Goal: Task Accomplishment & Management: Use online tool/utility

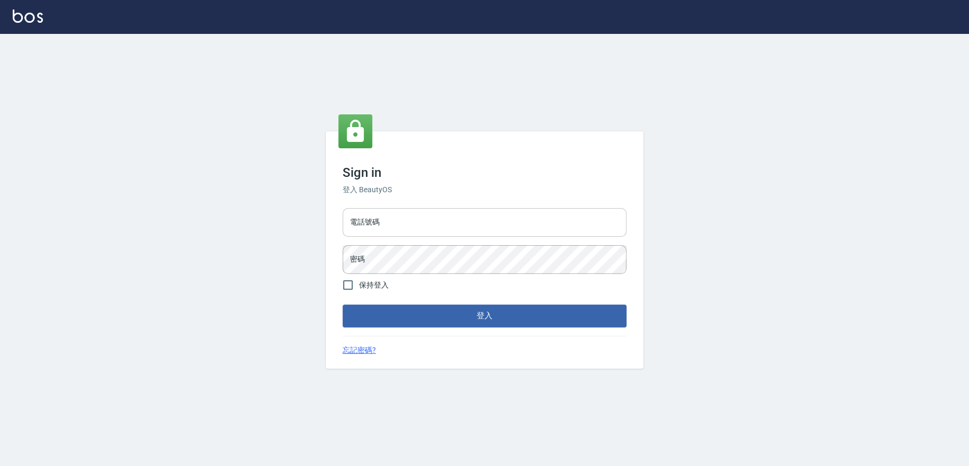
click at [474, 229] on input "電話號碼" at bounding box center [484, 222] width 284 height 29
type input "0223709007"
click at [444, 239] on div "電話號碼 [PHONE_NUMBER] 電話號碼 密碼 密碼" at bounding box center [484, 241] width 292 height 74
click at [342, 304] on button "登入" at bounding box center [484, 315] width 284 height 22
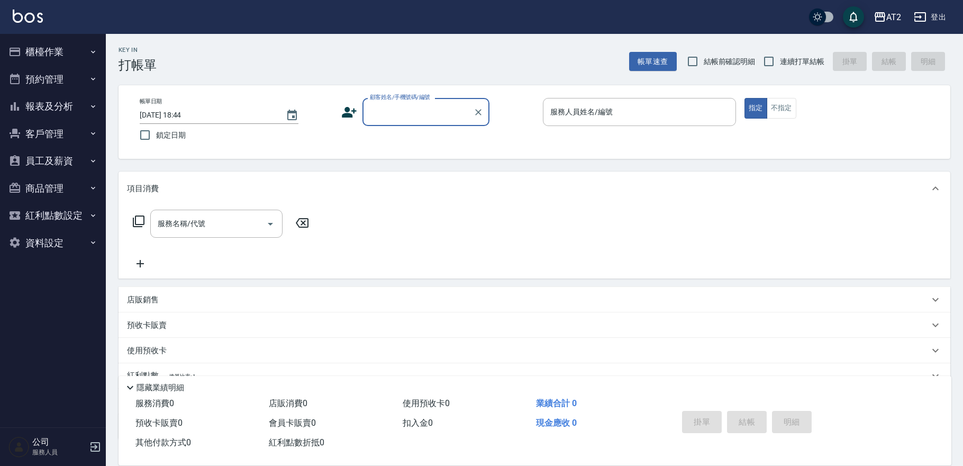
click at [70, 71] on button "預約管理" at bounding box center [52, 80] width 97 height 28
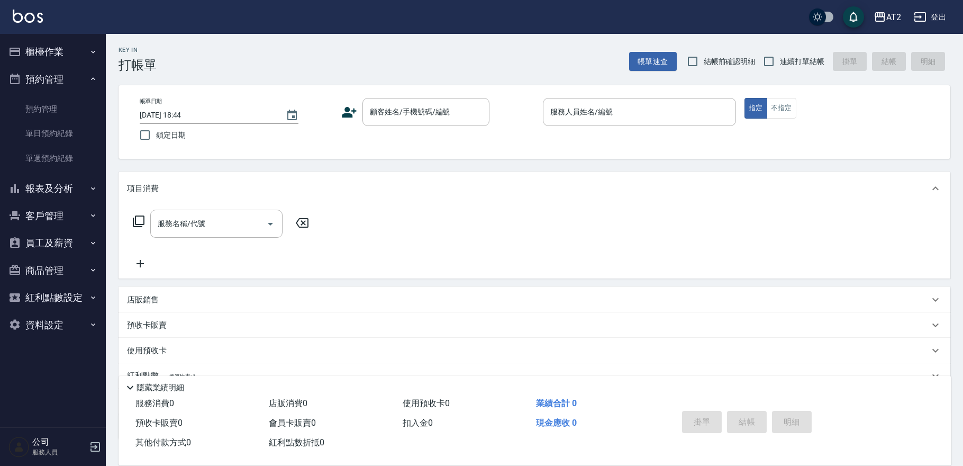
click at [71, 51] on button "櫃檯作業" at bounding box center [52, 52] width 97 height 28
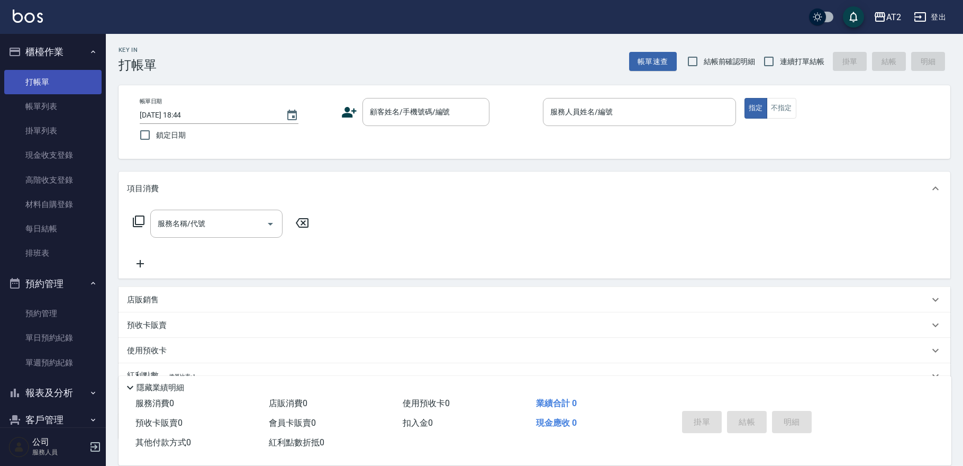
drag, startPoint x: 51, startPoint y: 108, endPoint x: 50, endPoint y: 77, distance: 31.8
click at [50, 108] on link "帳單列表" at bounding box center [52, 106] width 97 height 24
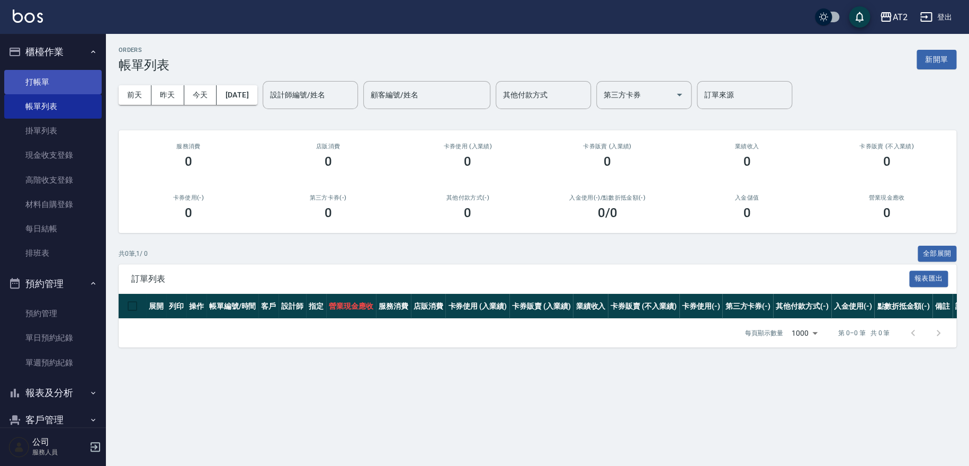
click at [52, 78] on link "打帳單" at bounding box center [52, 82] width 97 height 24
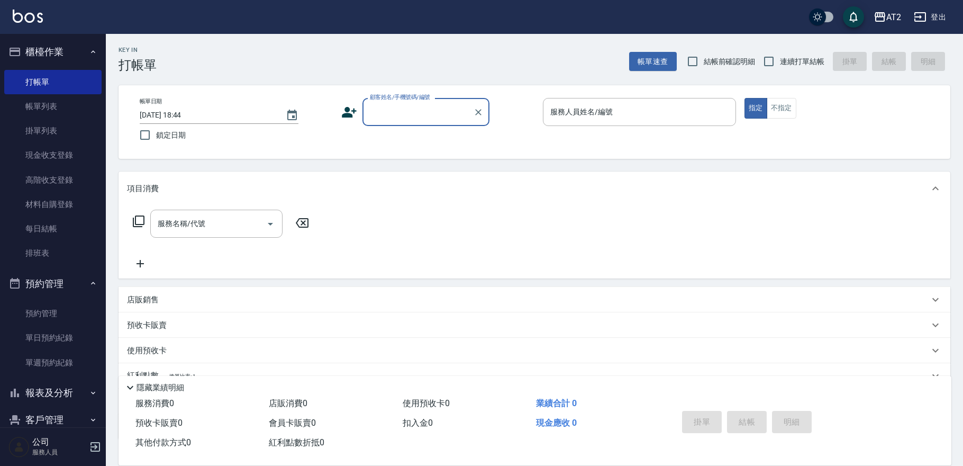
click at [745, 63] on span "結帳前確認明細" at bounding box center [730, 61] width 52 height 11
click at [704, 63] on input "結帳前確認明細" at bounding box center [693, 61] width 22 height 22
checkbox input "true"
click at [791, 62] on span "連續打單結帳" at bounding box center [802, 61] width 44 height 11
click at [780, 62] on input "連續打單結帳" at bounding box center [769, 61] width 22 height 22
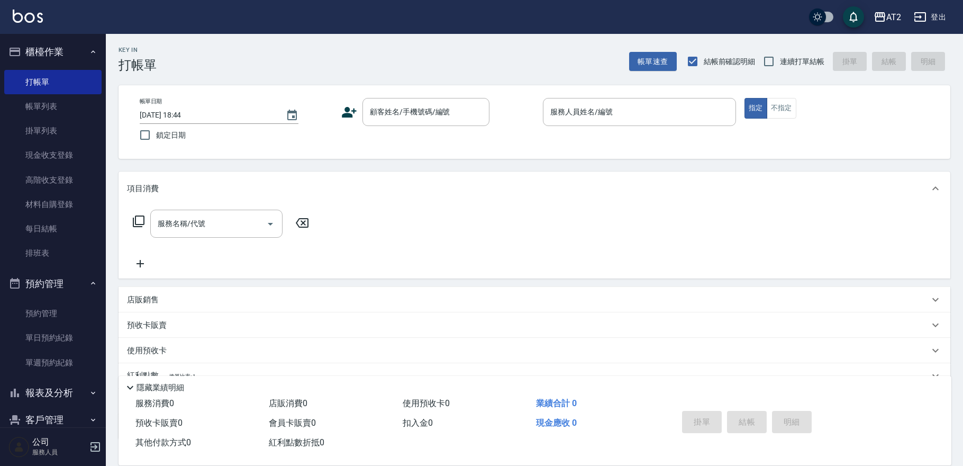
checkbox input "true"
click at [419, 117] on input "顧客姓名/手機號碼/編號" at bounding box center [418, 112] width 102 height 19
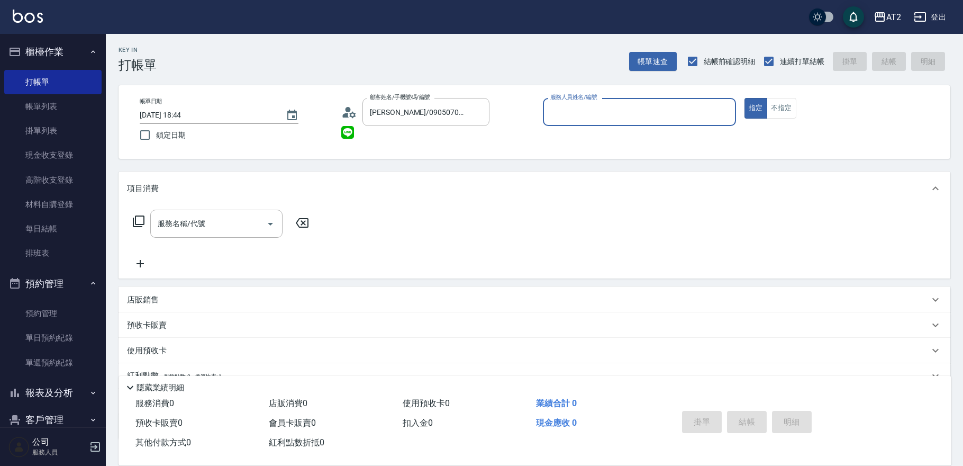
type input "不留/00/00"
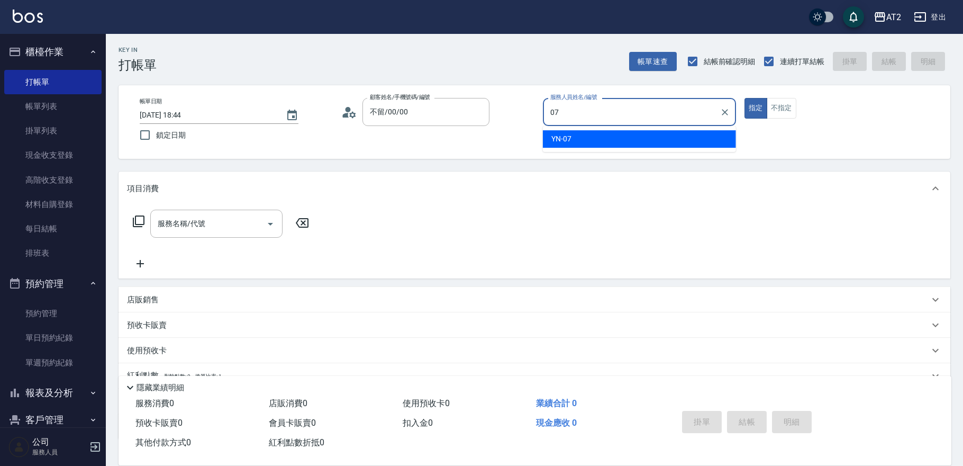
type input "YN-07"
type button "true"
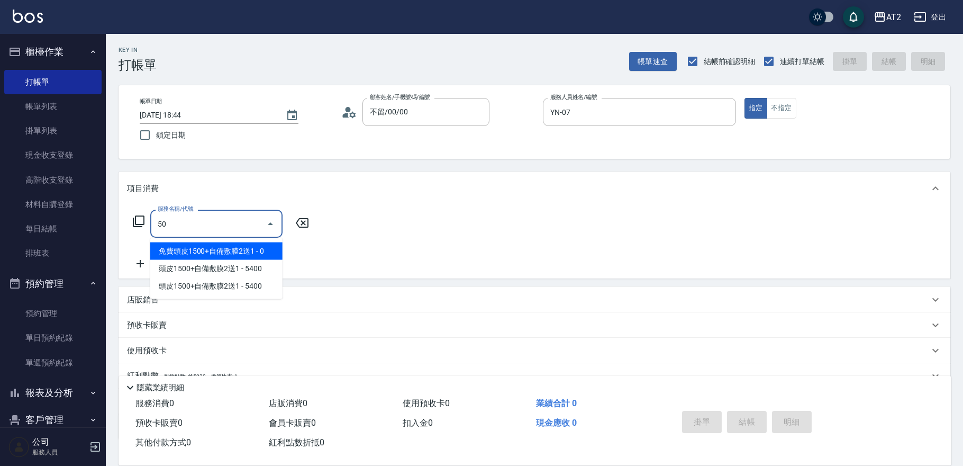
type input "501"
type input "100"
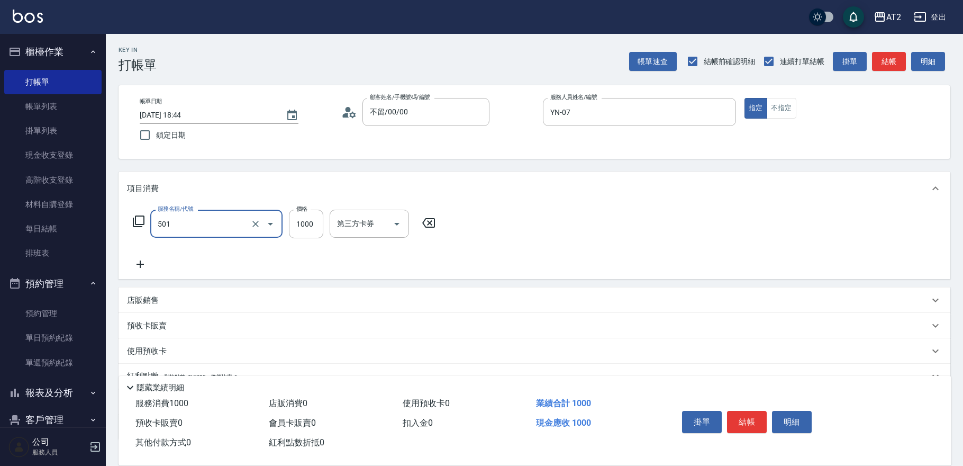
type input "染髮(501)"
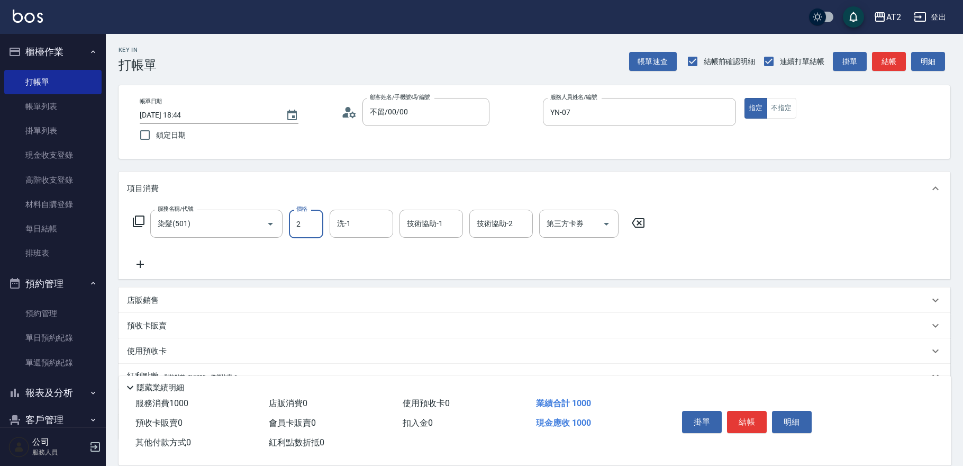
type input "22"
type input "20"
type input "2269"
type input "220"
type input "22699"
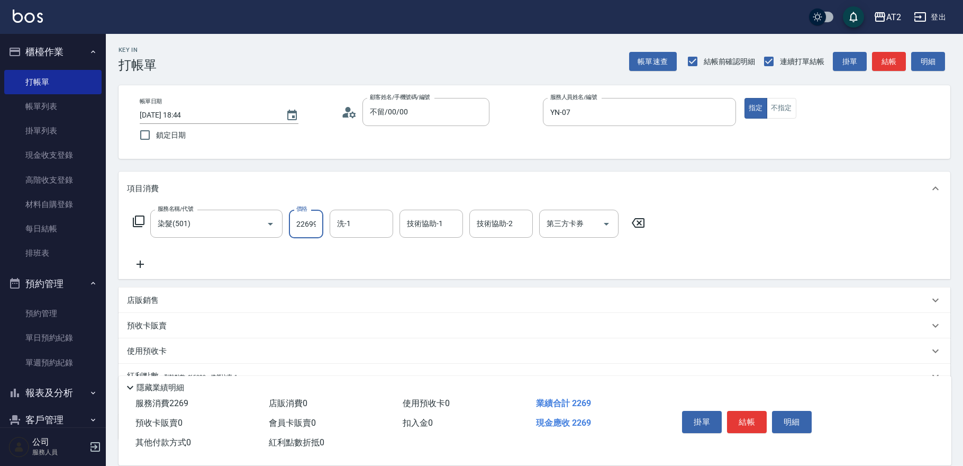
type input "2260"
type input "22699"
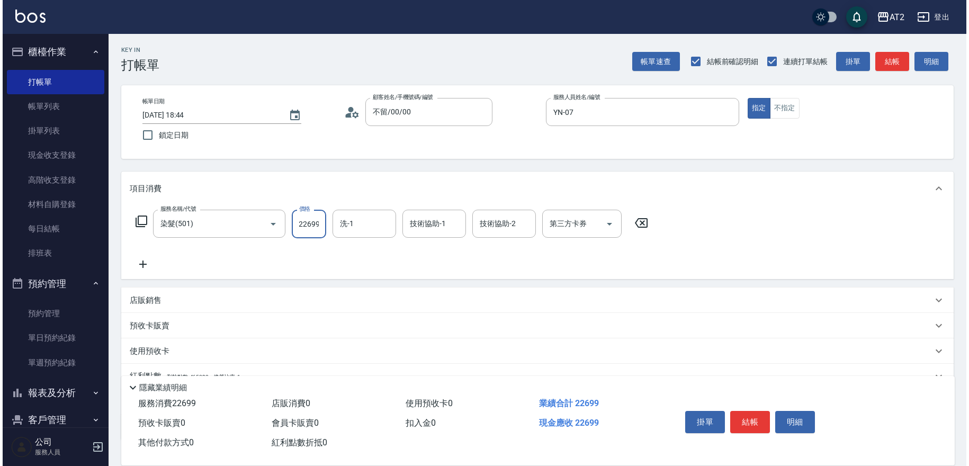
scroll to position [0, 0]
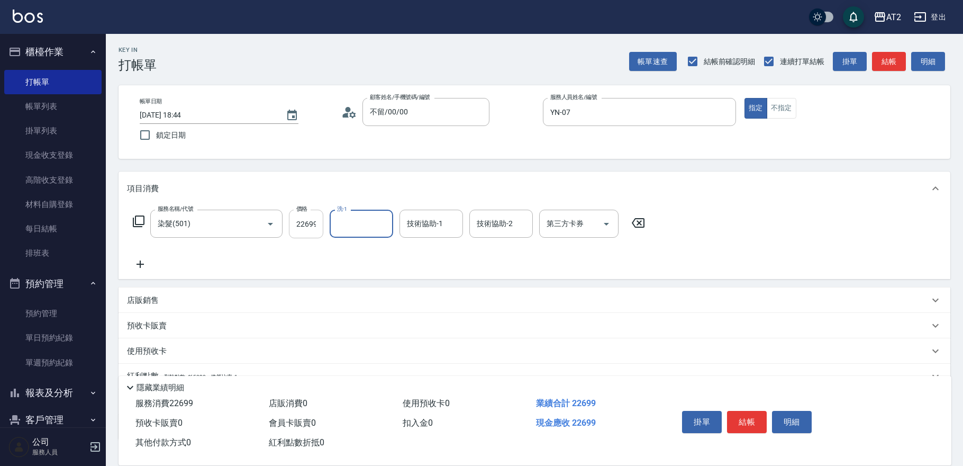
click at [305, 225] on input "22699" at bounding box center [306, 224] width 34 height 29
type input "0"
type input "26"
type input "20"
type input "2699"
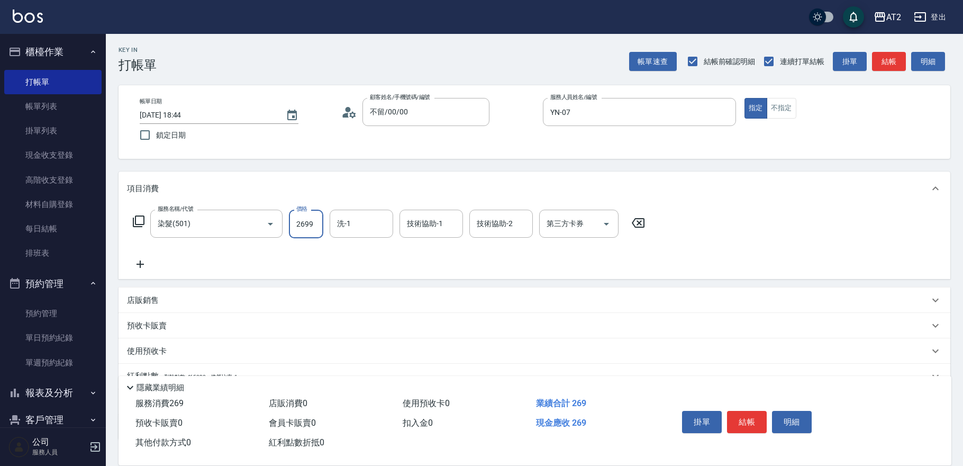
type input "260"
type input "2699"
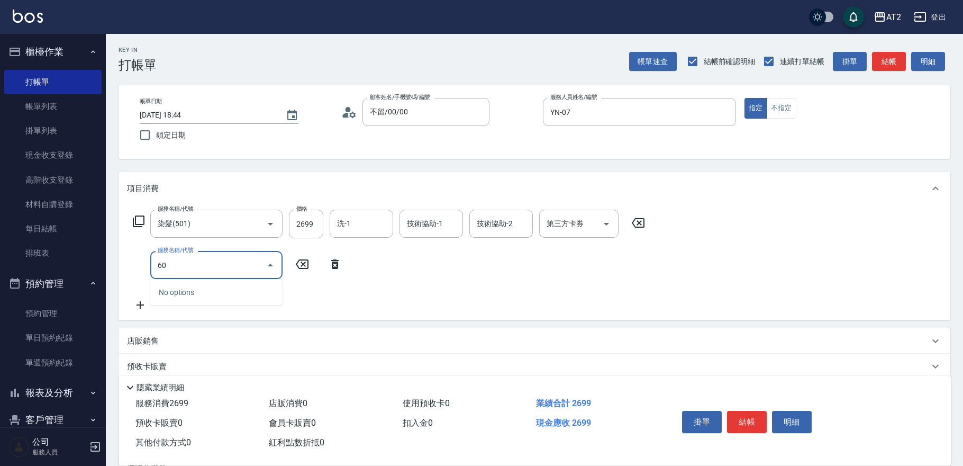
type input "601"
type input "360"
type input "自備護髮(601)"
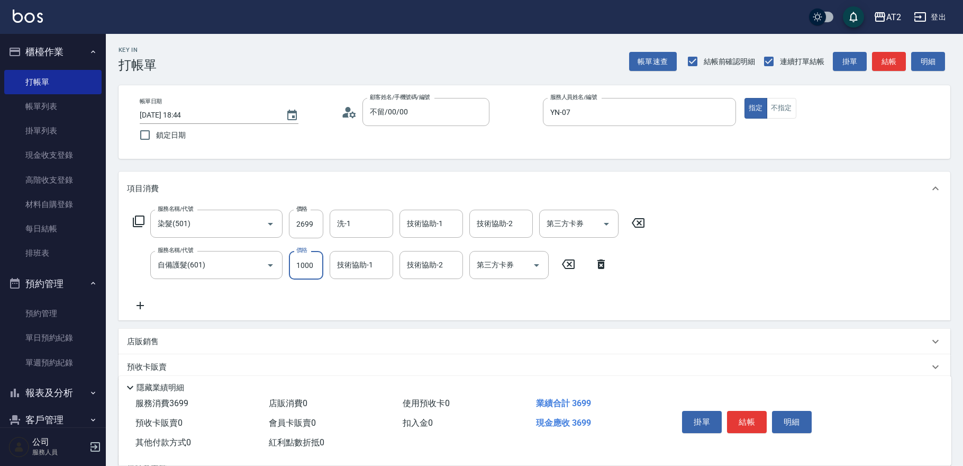
type input "1"
type input "270"
type input "150"
type input "410"
type input "1500"
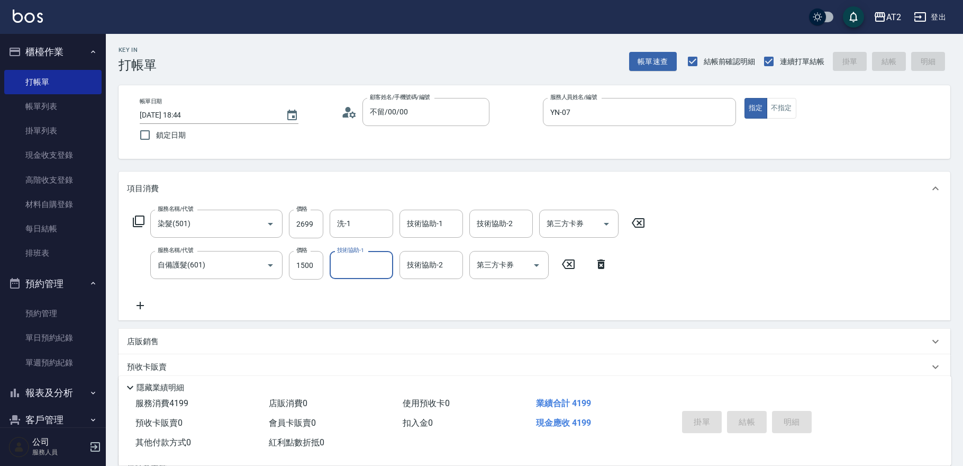
type input "[DATE] 18:45"
type input "0"
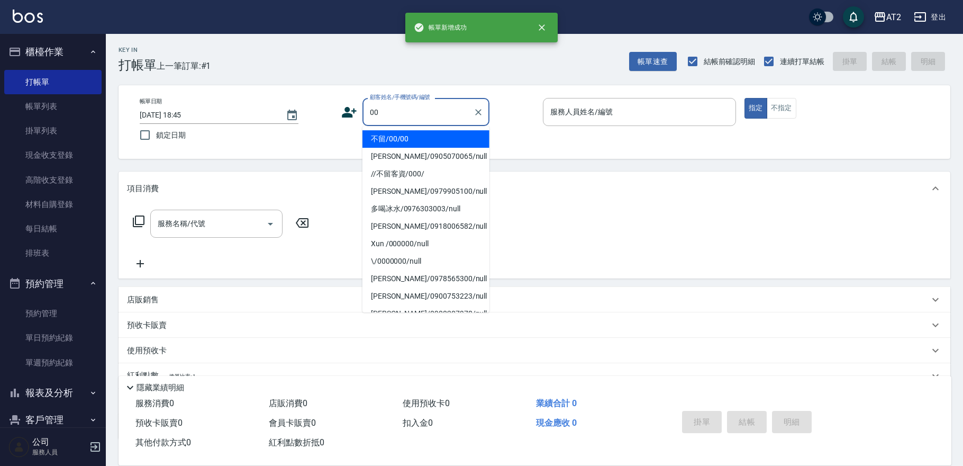
type input "不留/00/00"
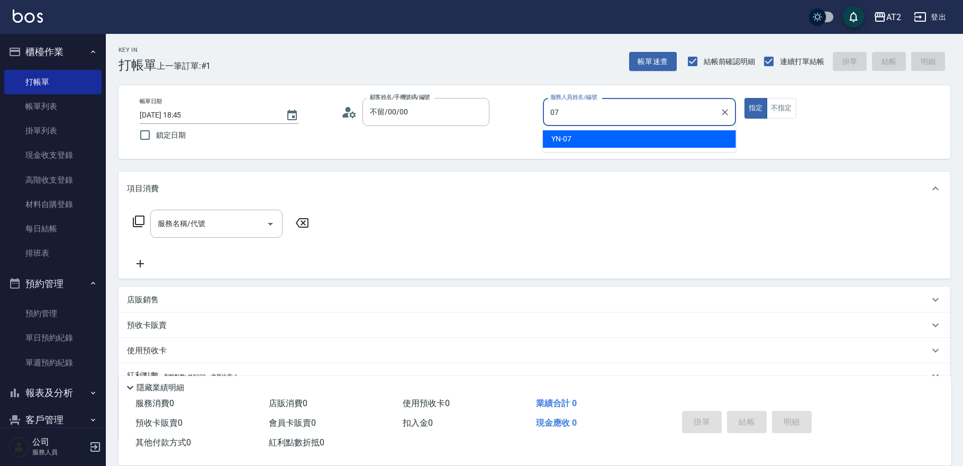
type input "YN-07"
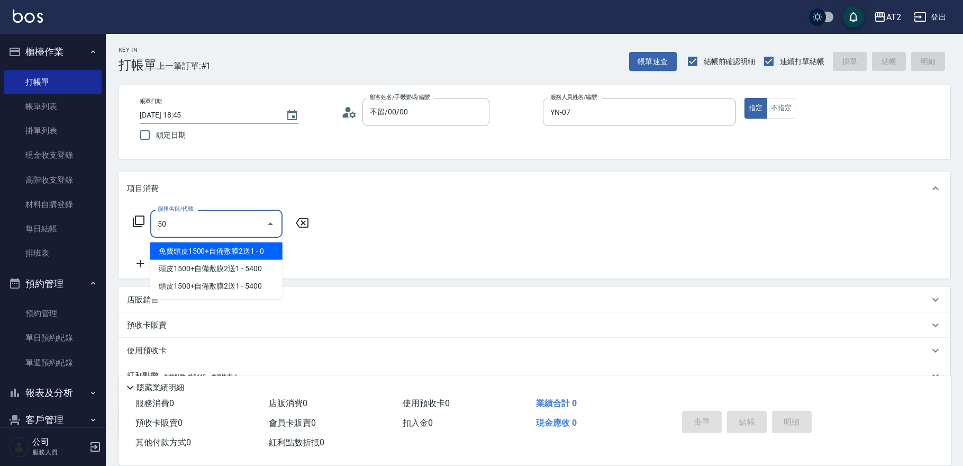
type input "501"
type input "100"
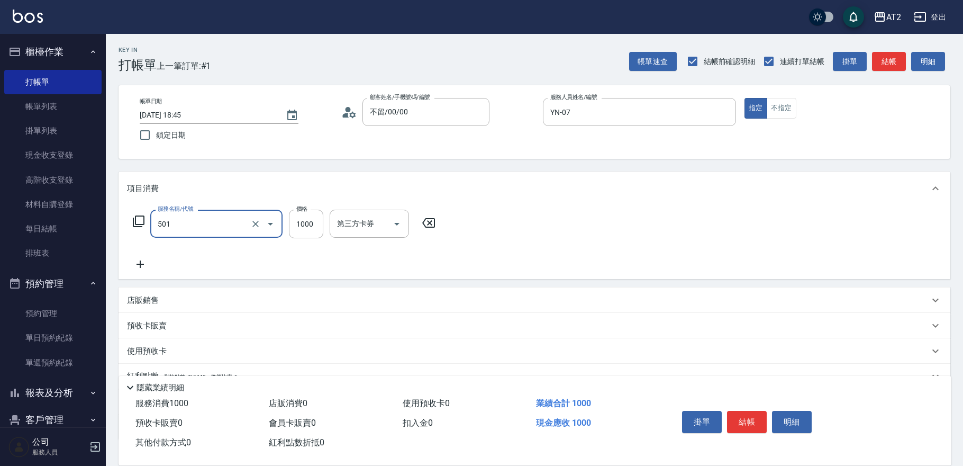
type input "染髮(501)"
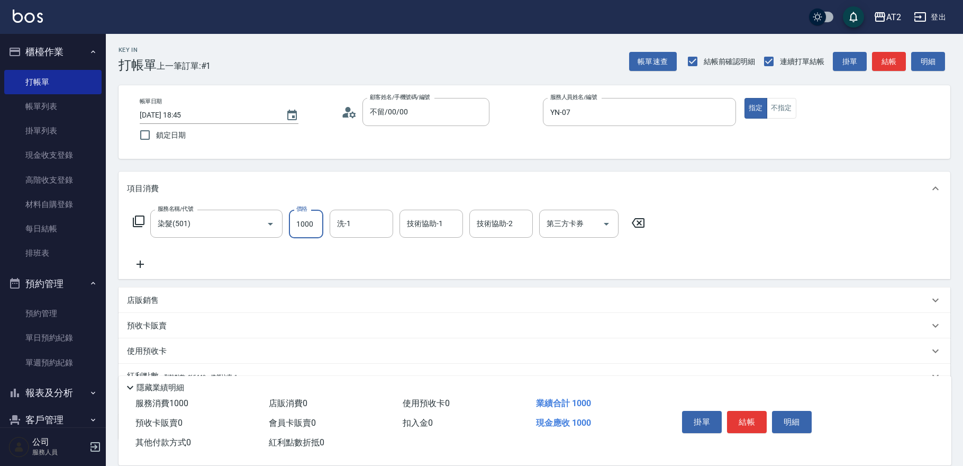
type input "0"
type input "198"
type input "190"
type input "1980"
type input "[PERSON_NAME]-32"
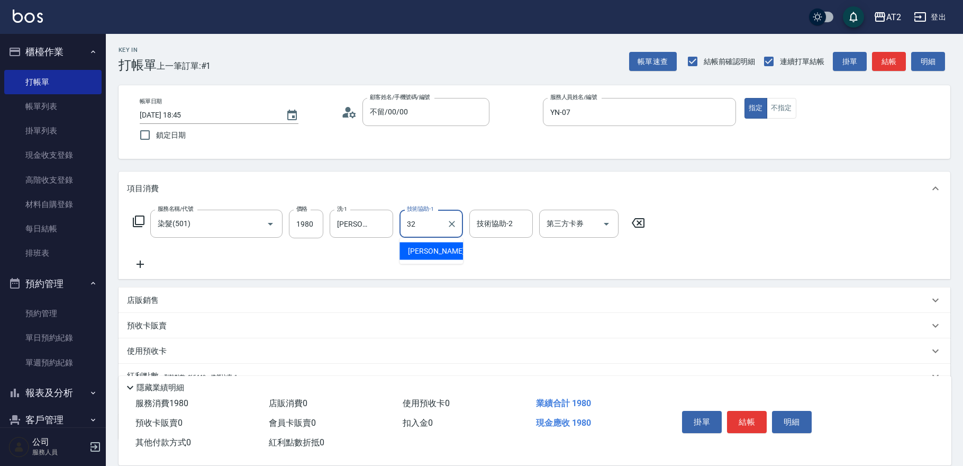
type input "[PERSON_NAME]-32"
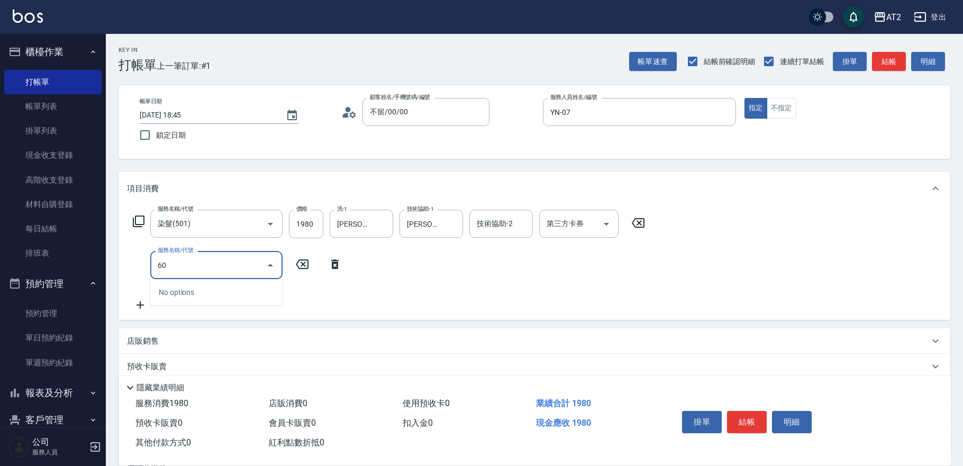
type input "601"
type input "290"
type input "自備護髮(601)"
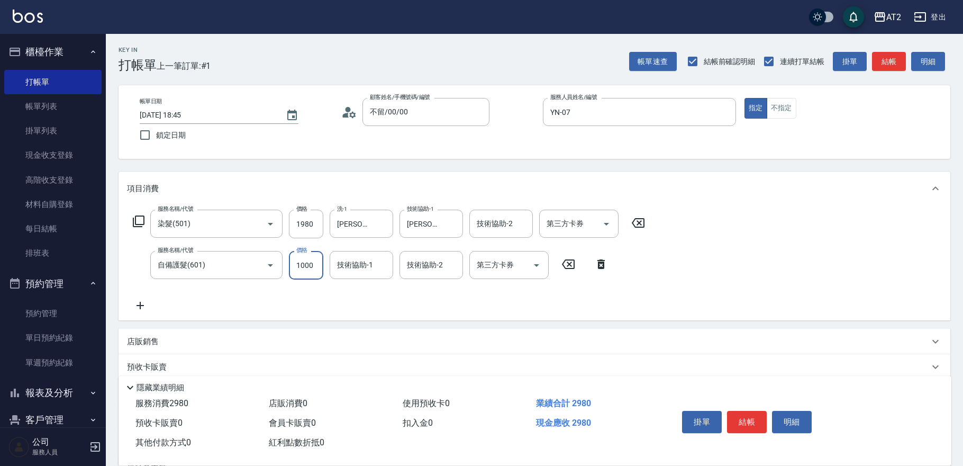
type input "190"
type input "3"
type input "200"
type input "300"
type input "490"
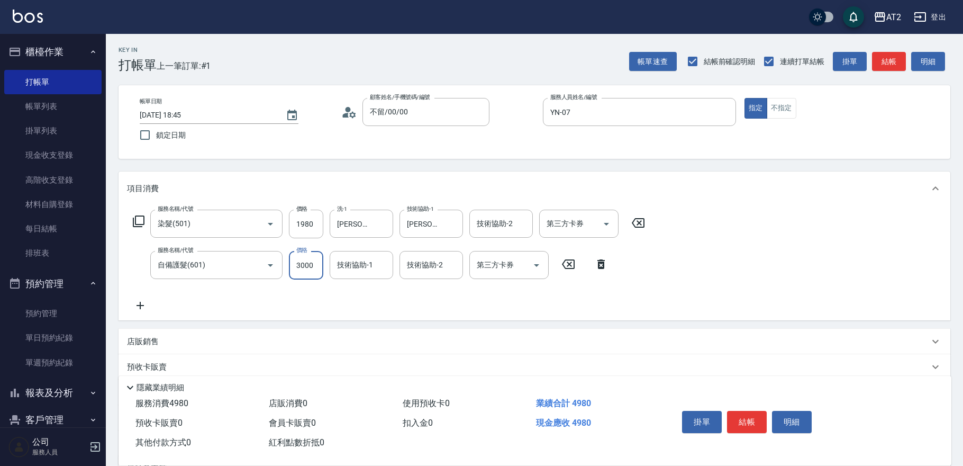
type input "3000"
type input "[PERSON_NAME]-32"
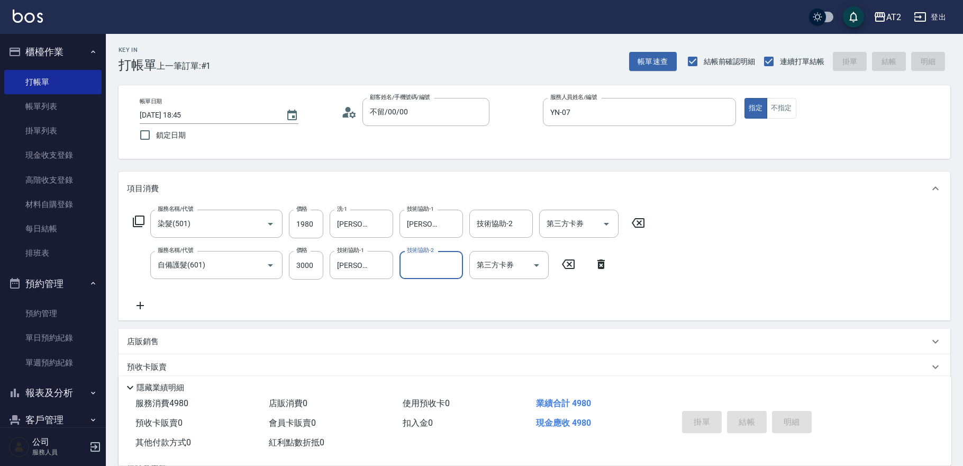
type input "[DATE] 18:46"
type input "0"
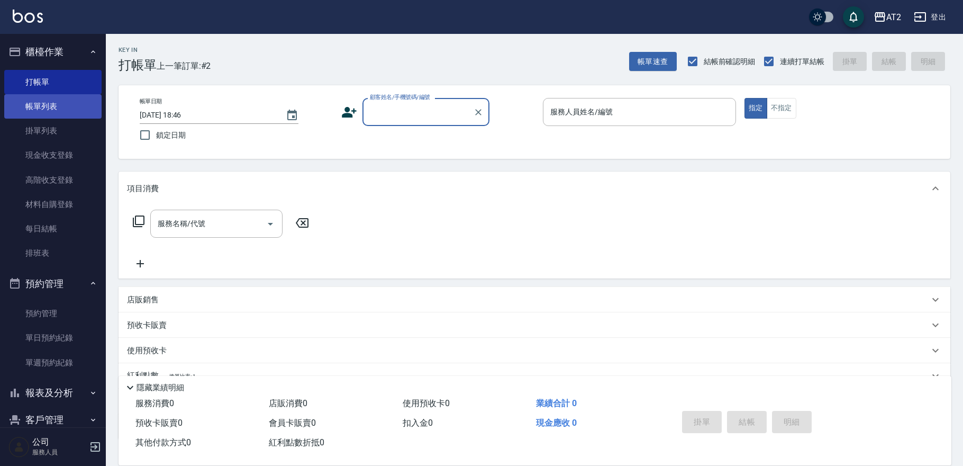
drag, startPoint x: 45, startPoint y: 105, endPoint x: 53, endPoint y: 107, distance: 8.2
click at [45, 105] on link "帳單列表" at bounding box center [52, 106] width 97 height 24
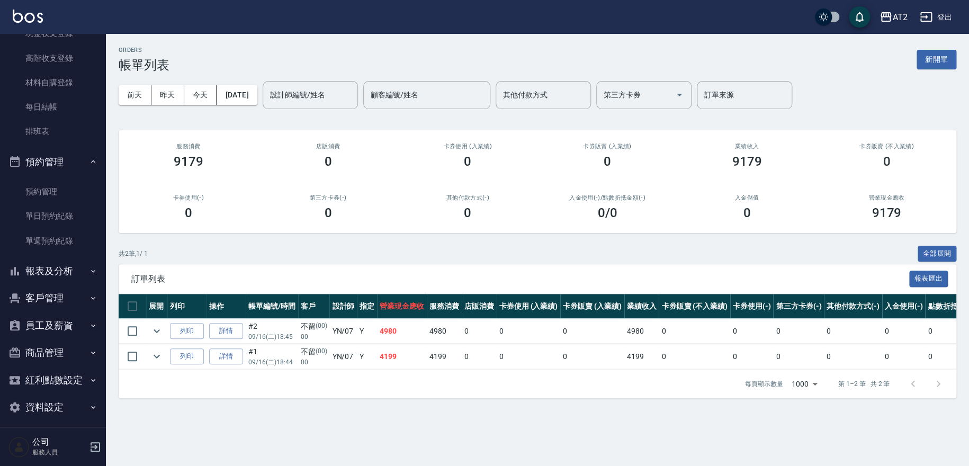
scroll to position [128, 0]
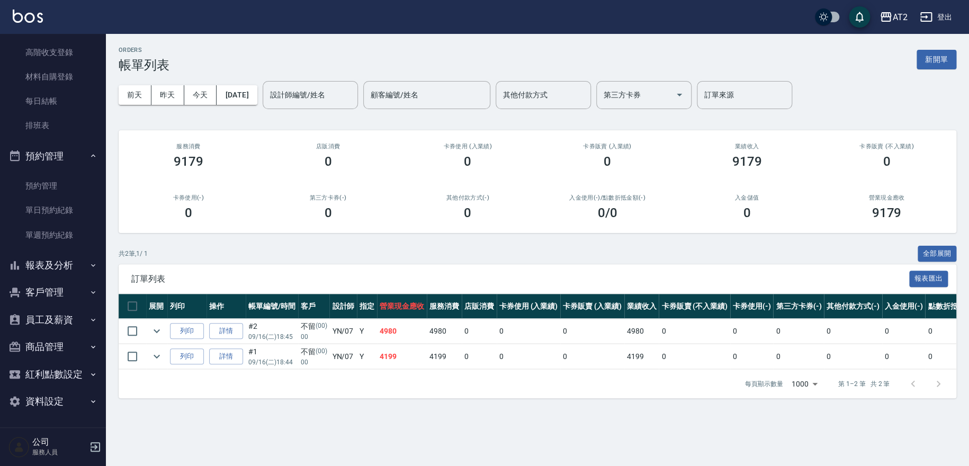
click at [44, 272] on button "報表及分析" at bounding box center [52, 265] width 97 height 28
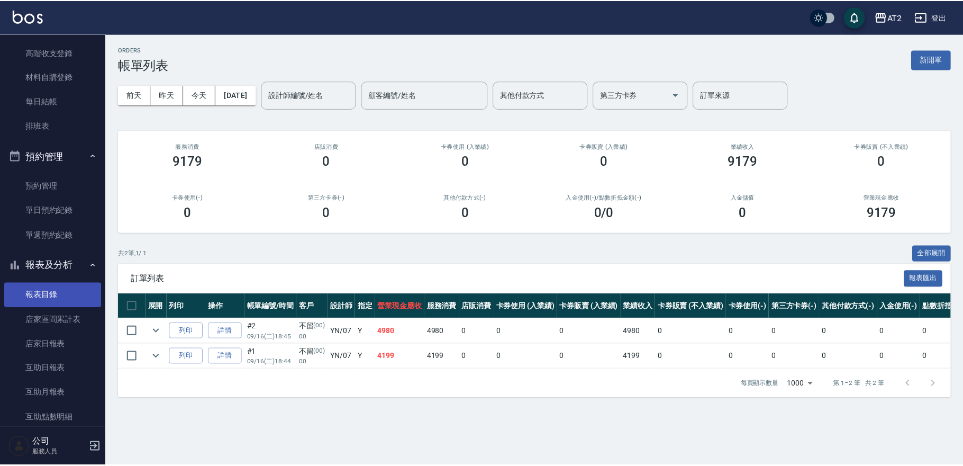
scroll to position [187, 0]
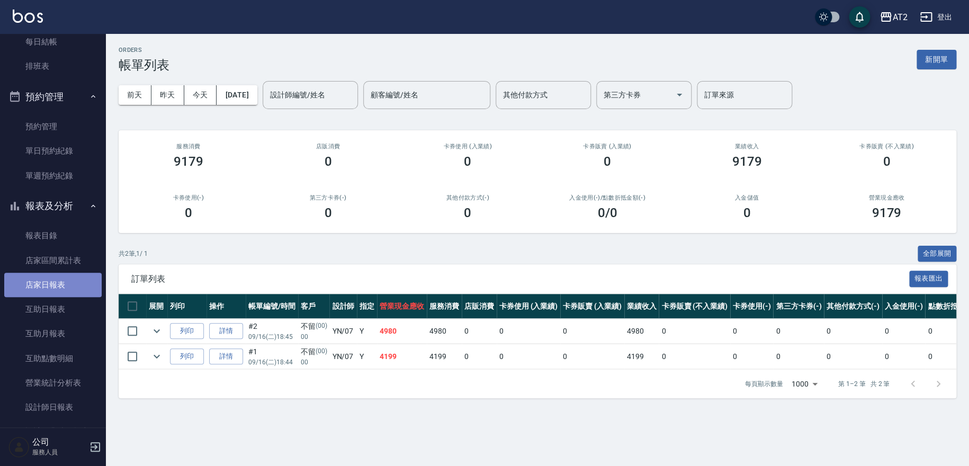
click at [54, 289] on link "店家日報表" at bounding box center [52, 285] width 97 height 24
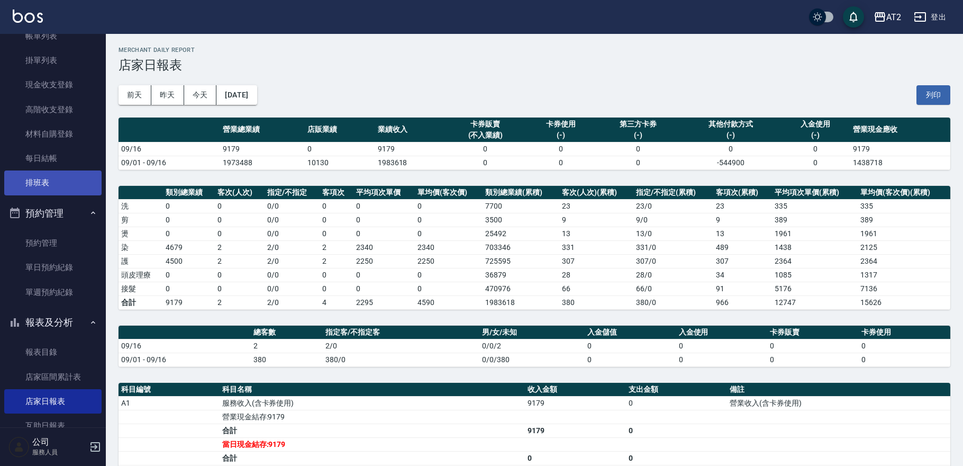
scroll to position [11, 0]
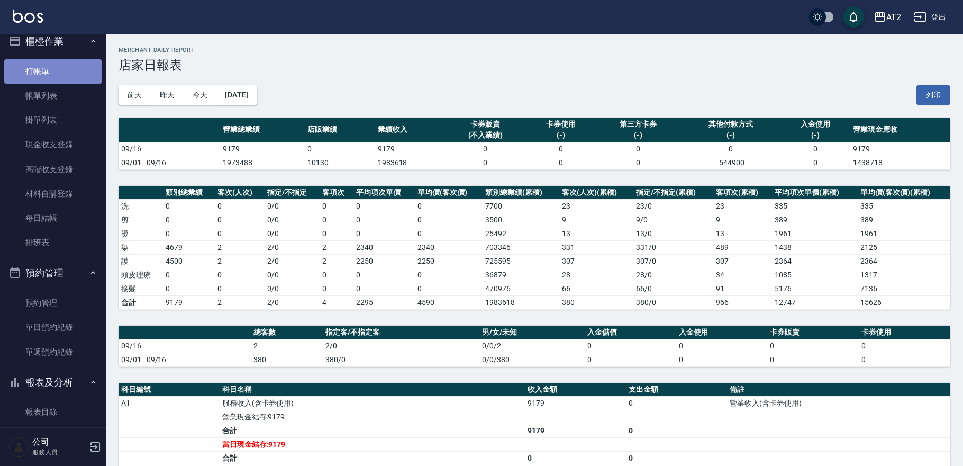
click at [60, 69] on link "打帳單" at bounding box center [52, 71] width 97 height 24
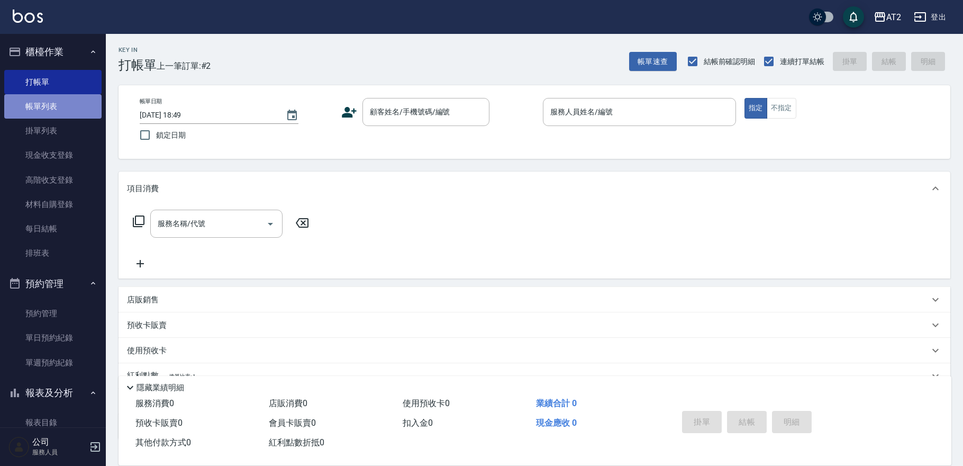
click at [66, 96] on link "帳單列表" at bounding box center [52, 106] width 97 height 24
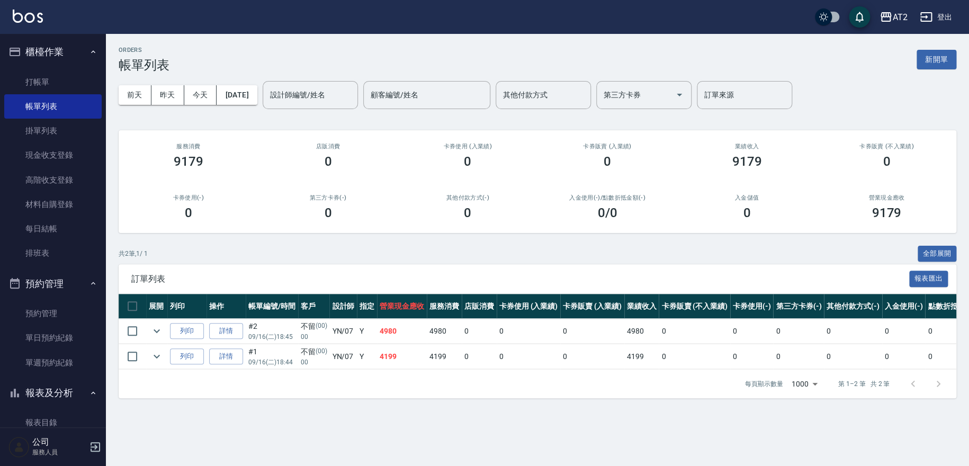
click at [227, 359] on link "詳情" at bounding box center [226, 356] width 34 height 16
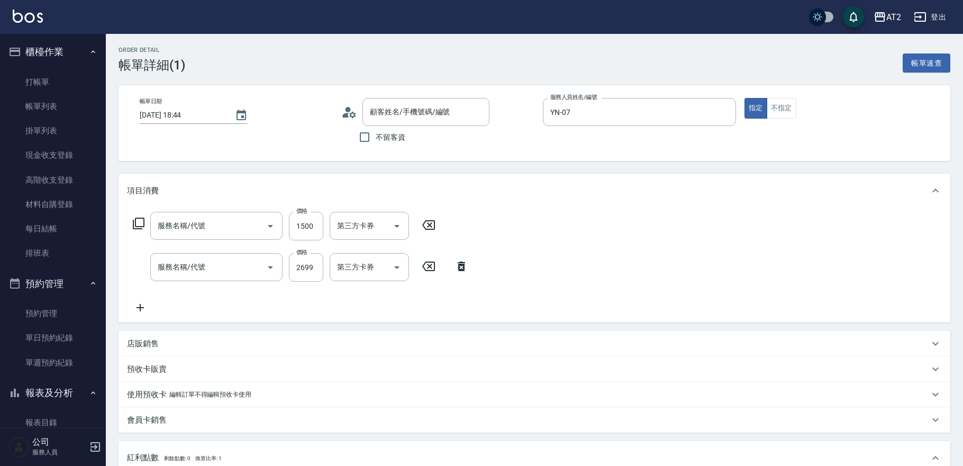
type input "[DATE] 18:44"
type input "YN-07"
type input "410"
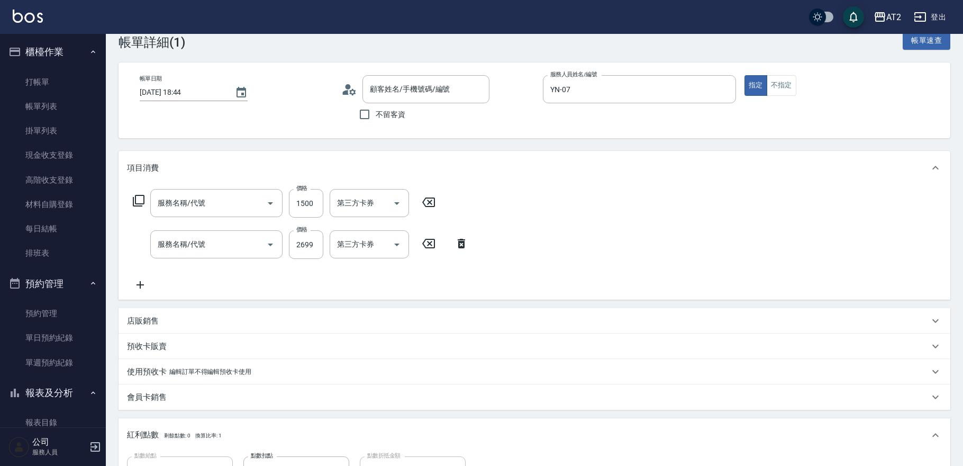
type input "自備護髮(601)"
type input "染髮(501)"
type input "不留/00/00"
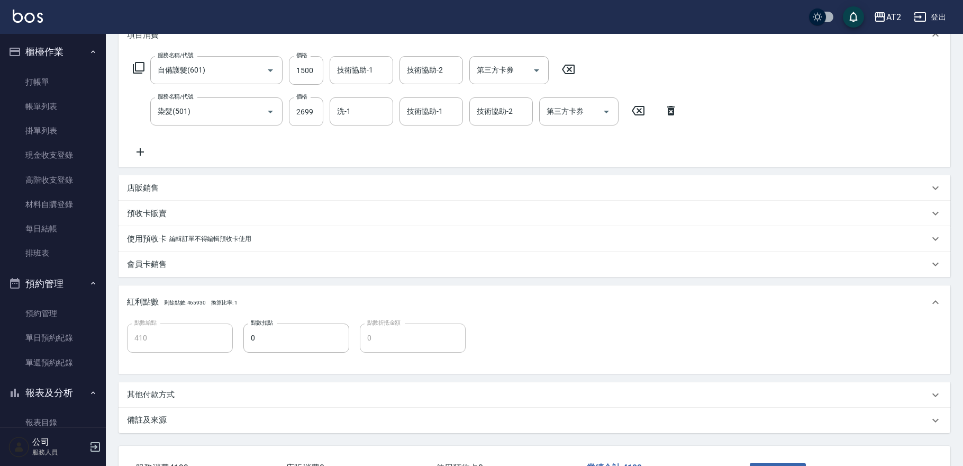
scroll to position [234, 0]
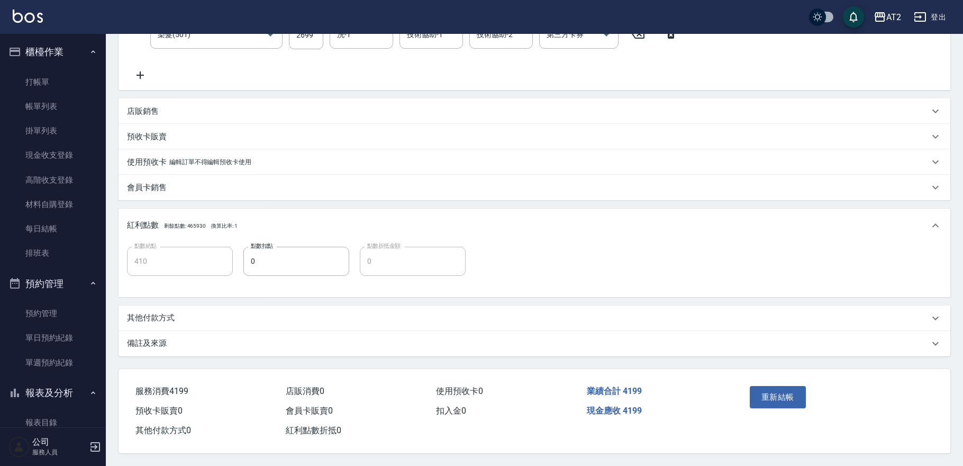
click at [303, 312] on div "其他付款方式" at bounding box center [528, 317] width 802 height 11
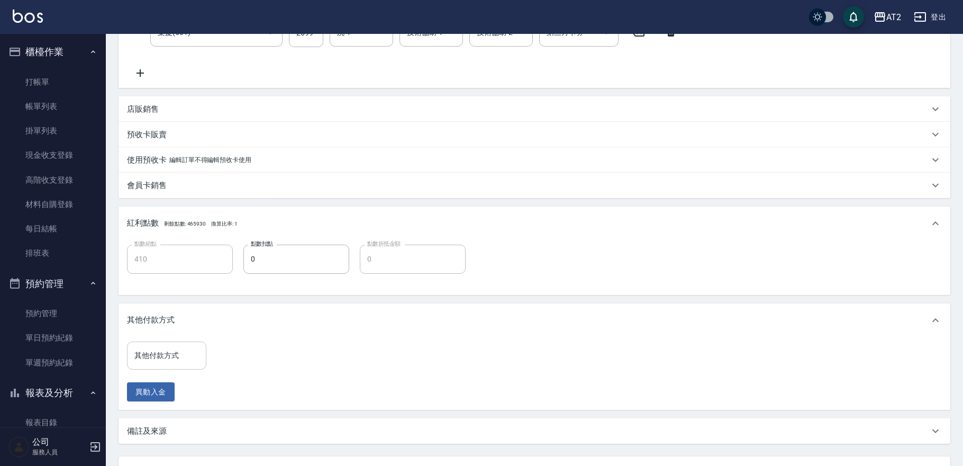
click at [158, 350] on input "其他付款方式" at bounding box center [167, 355] width 70 height 19
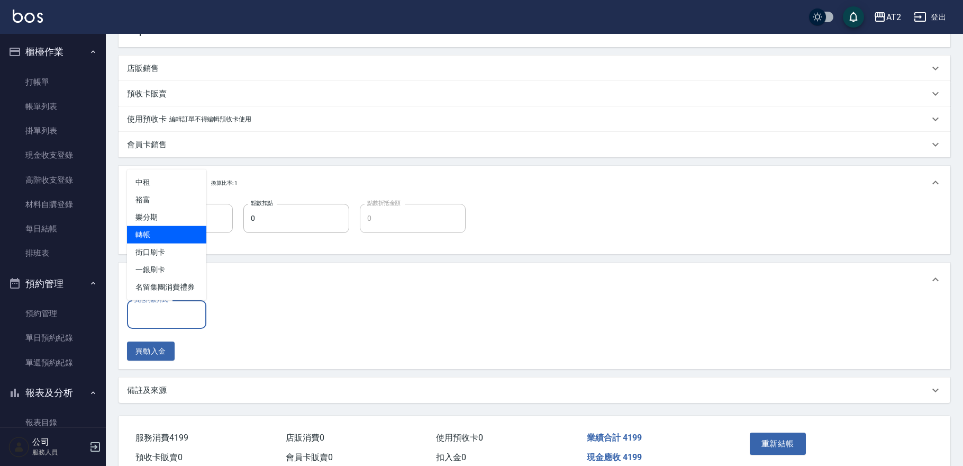
scroll to position [324, 0]
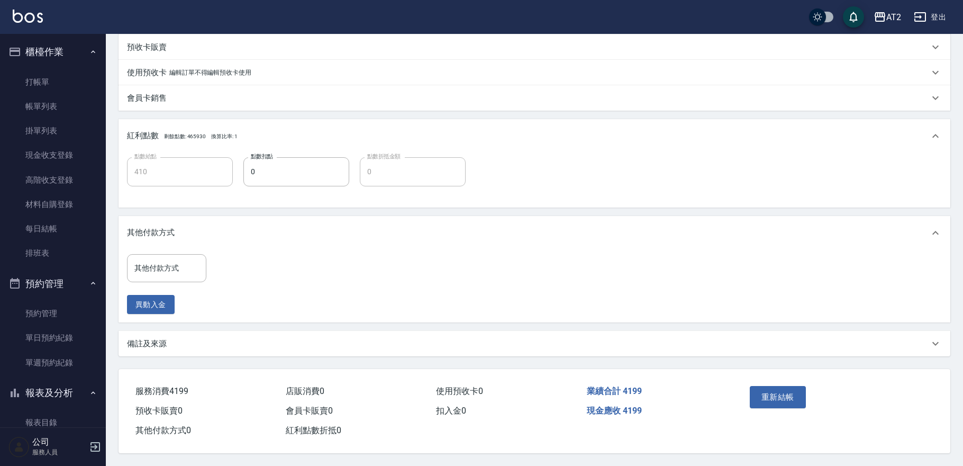
click at [307, 267] on div "其他付款方式 其他付款方式 異動入金" at bounding box center [534, 284] width 815 height 60
click at [269, 340] on div "備註及來源" at bounding box center [528, 343] width 802 height 11
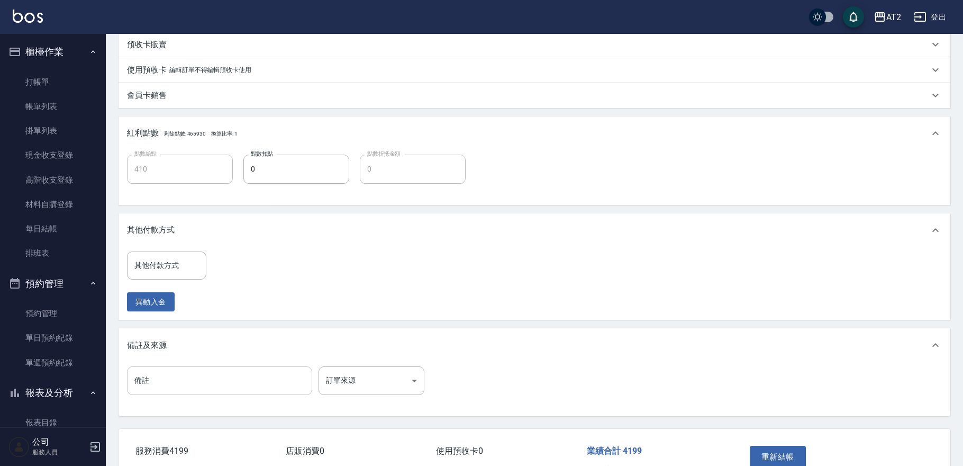
click at [225, 373] on input "備註" at bounding box center [219, 380] width 185 height 29
click at [260, 319] on div "項目消費 服務名稱/代號 自備護髮(601) 服務名稱/代號 價格 1500 價格 技術協助-1 技術協助-1 技術協助-2 技術協助-2 第三方卡券 第三方…" at bounding box center [535, 132] width 832 height 567
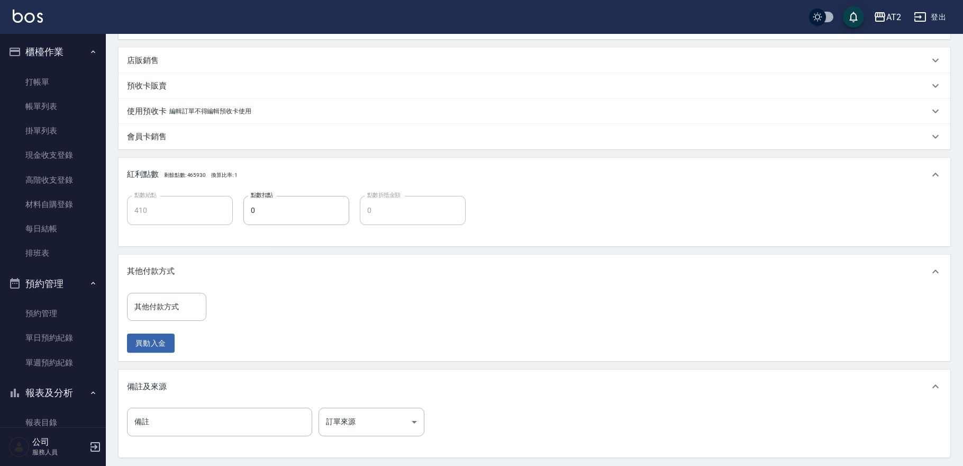
scroll to position [265, 0]
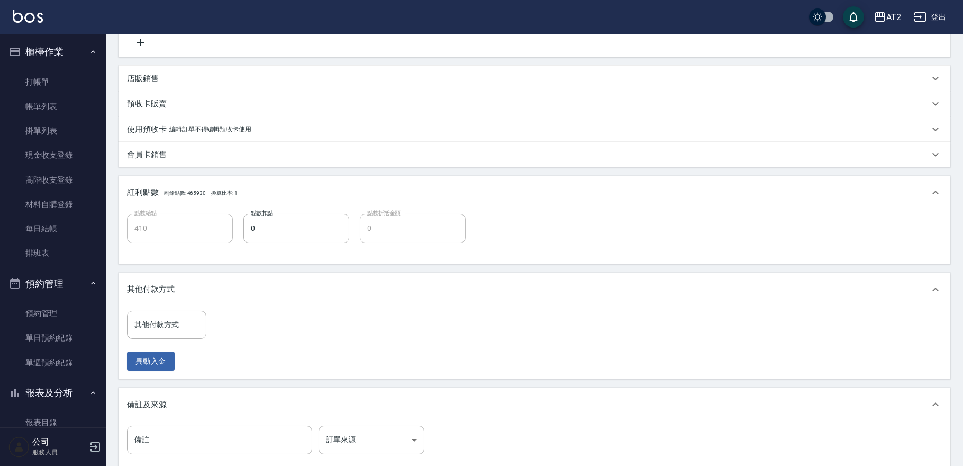
click at [289, 288] on div "其他付款方式" at bounding box center [528, 289] width 802 height 11
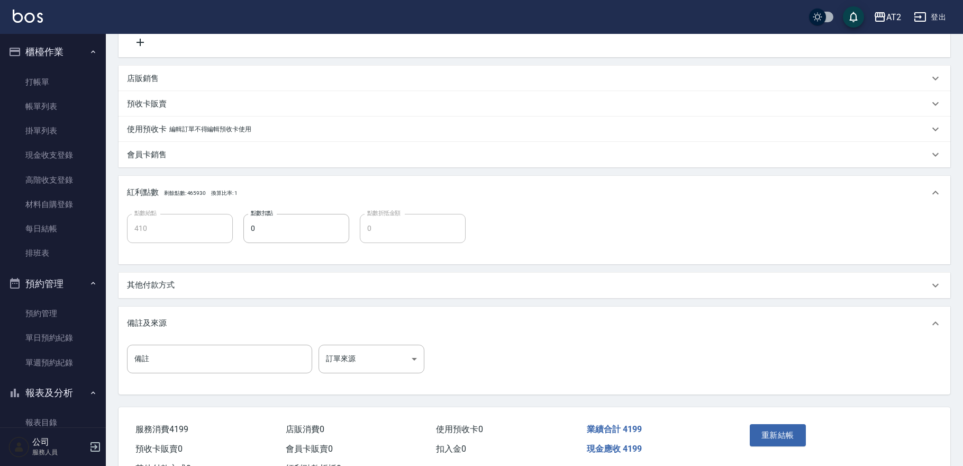
click at [289, 320] on div "備註及來源" at bounding box center [528, 323] width 802 height 11
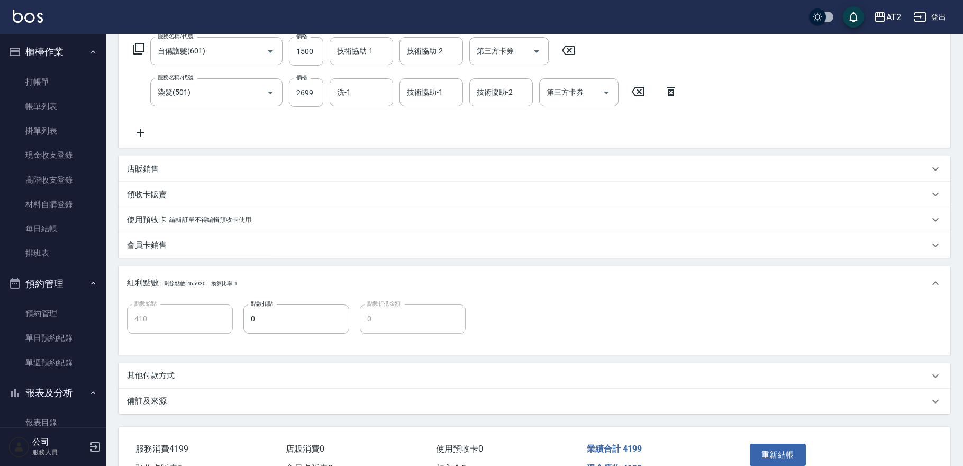
scroll to position [176, 0]
click at [450, 268] on div "紅利點數 剩餘點數: 465930 換算比率: 1" at bounding box center [535, 282] width 832 height 34
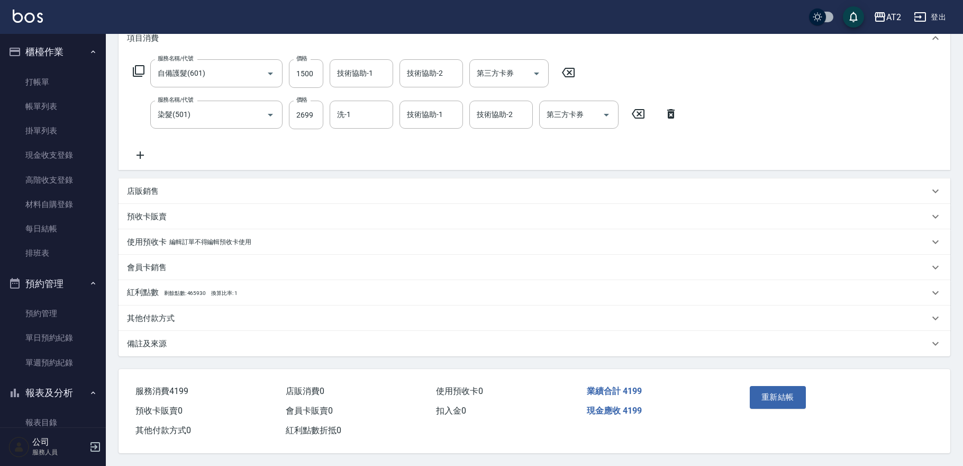
scroll to position [155, 0]
click at [294, 313] on div "其他付款方式" at bounding box center [528, 318] width 802 height 11
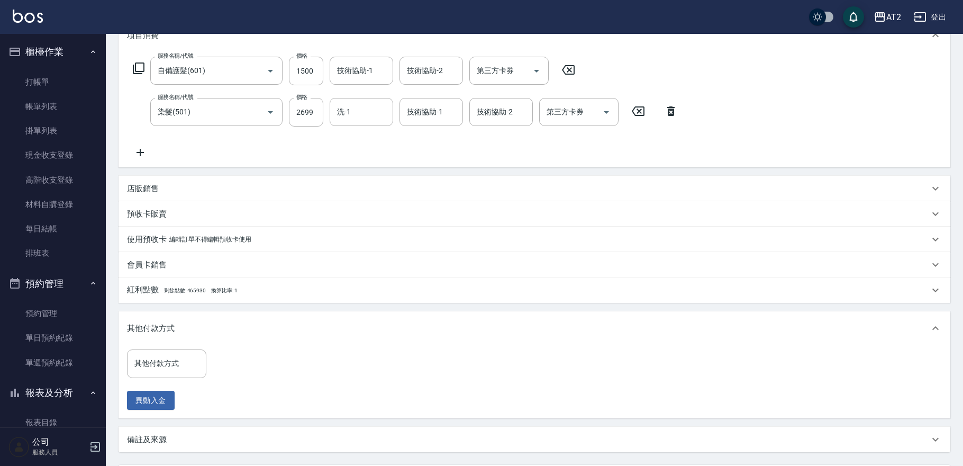
click at [153, 361] on input "其他付款方式" at bounding box center [167, 363] width 70 height 19
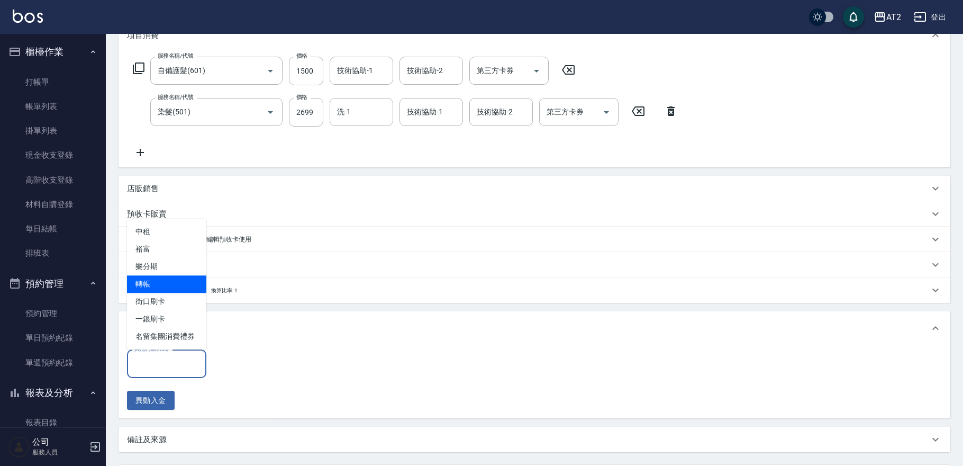
click at [174, 290] on span "轉帳" at bounding box center [166, 283] width 79 height 17
type input "轉帳"
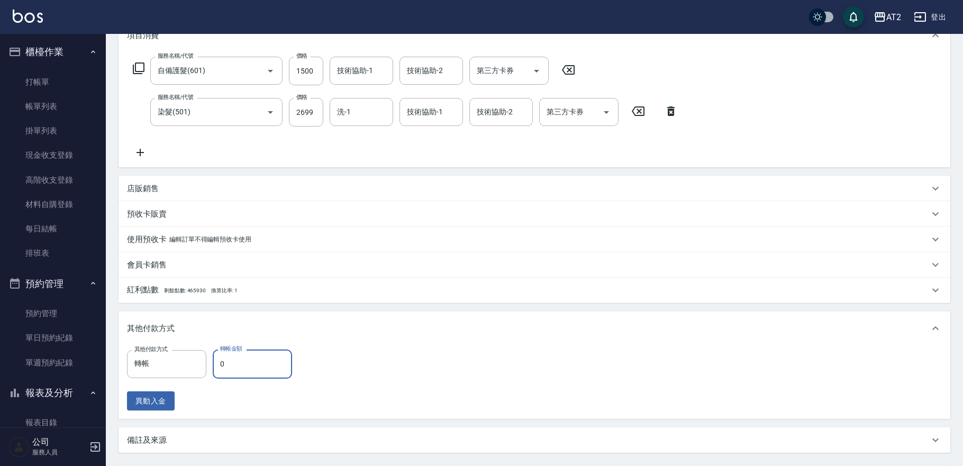
click at [237, 360] on input "0" at bounding box center [252, 363] width 79 height 29
type input "41"
type input "370"
type input "419"
type input "0"
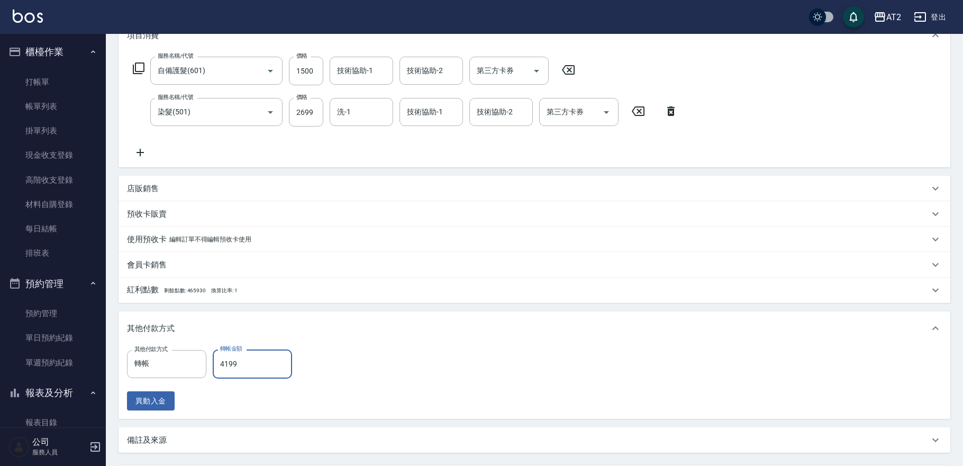
type input "4199"
click at [399, 368] on div "其他付款方式 轉帳 其他付款方式 轉帳金額 4199 轉帳金額 異動入金" at bounding box center [534, 379] width 815 height 61
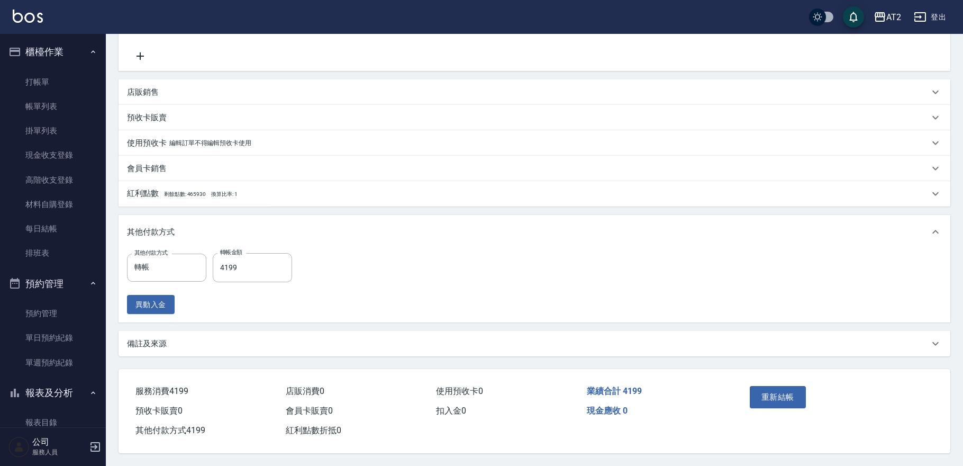
scroll to position [254, 0]
click at [774, 393] on button "重新結帳" at bounding box center [778, 397] width 56 height 22
